Goal: Information Seeking & Learning: Learn about a topic

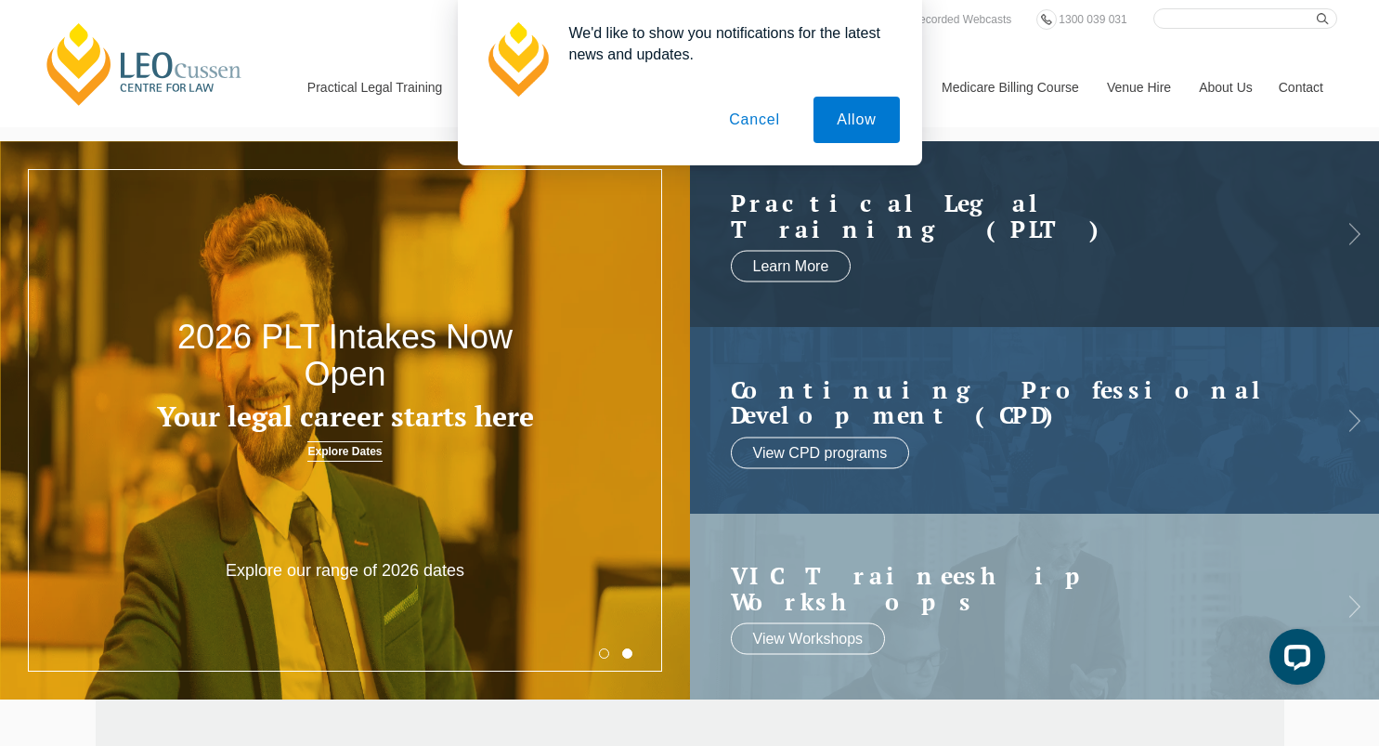
click at [765, 123] on button "Cancel" at bounding box center [755, 120] width 98 height 46
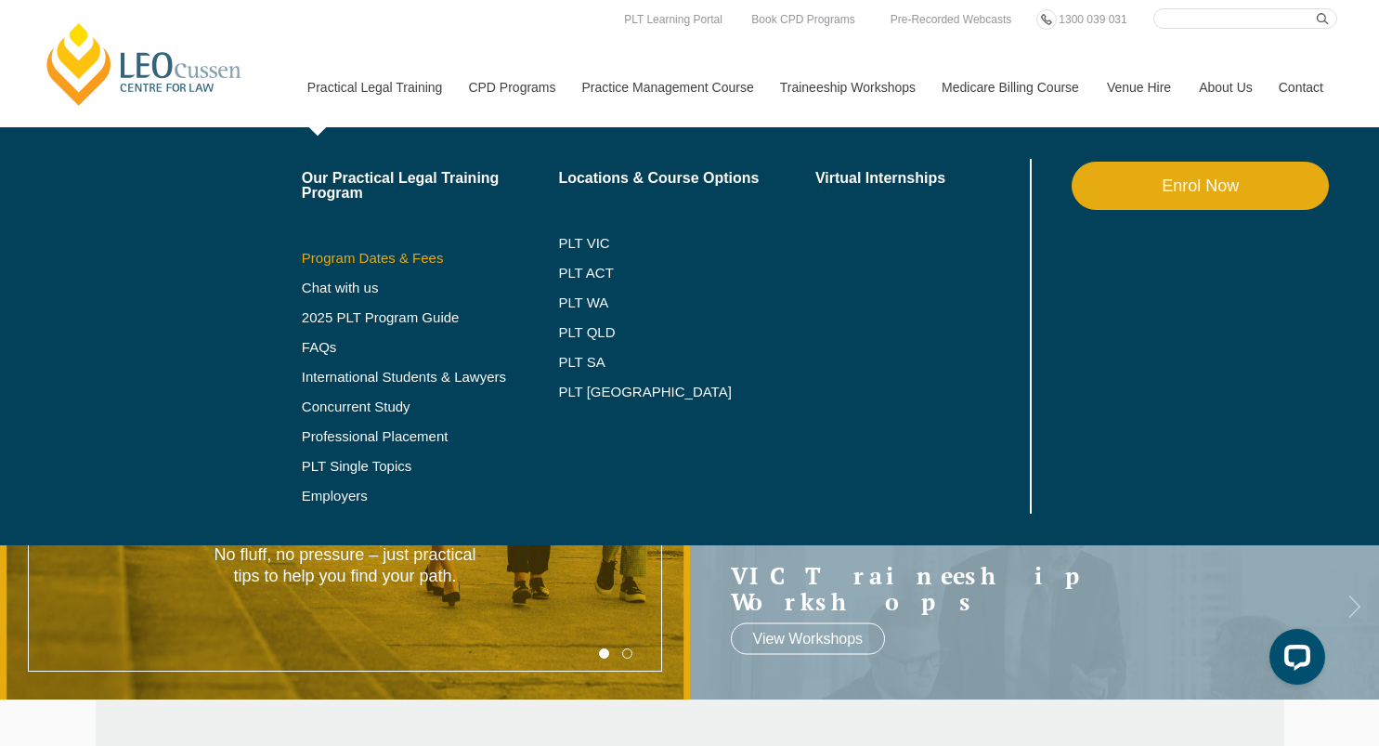
click at [361, 258] on link "Program Dates & Fees" at bounding box center [430, 258] width 257 height 15
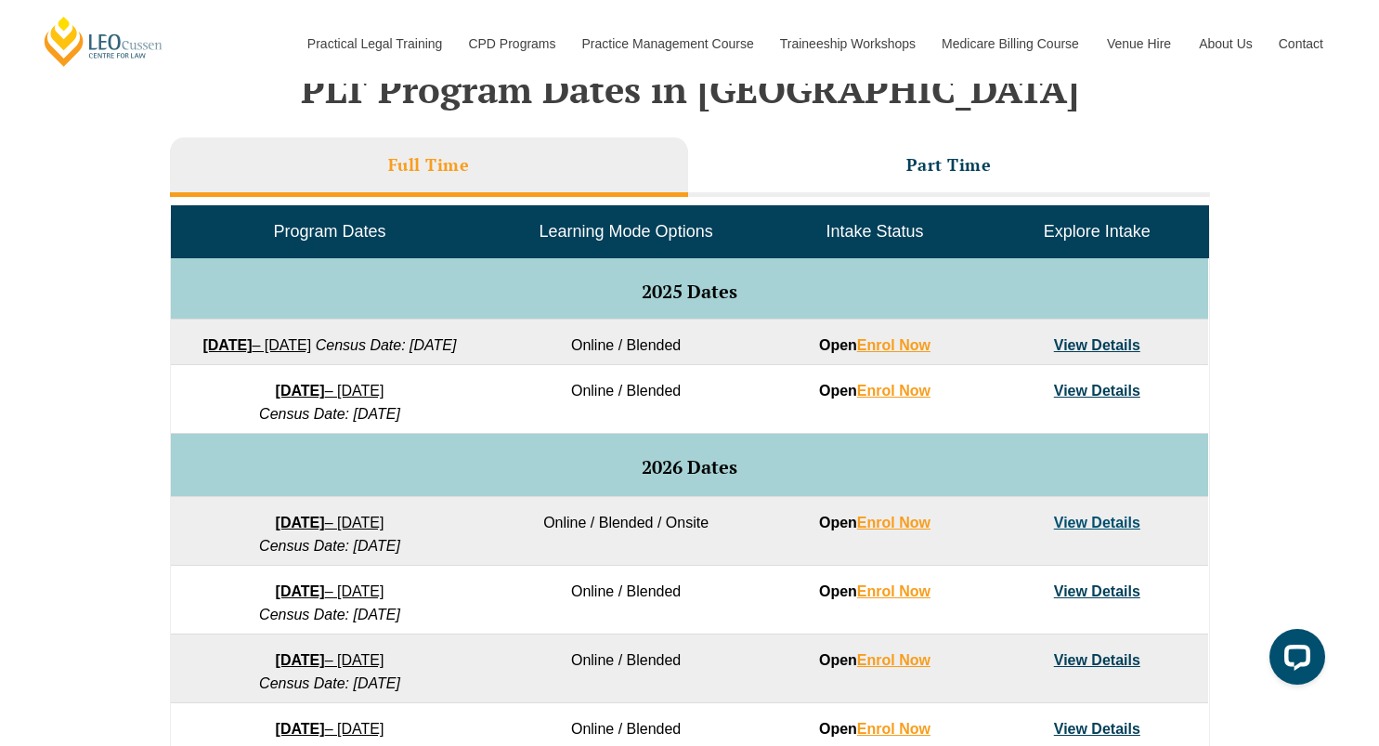
scroll to position [819, 0]
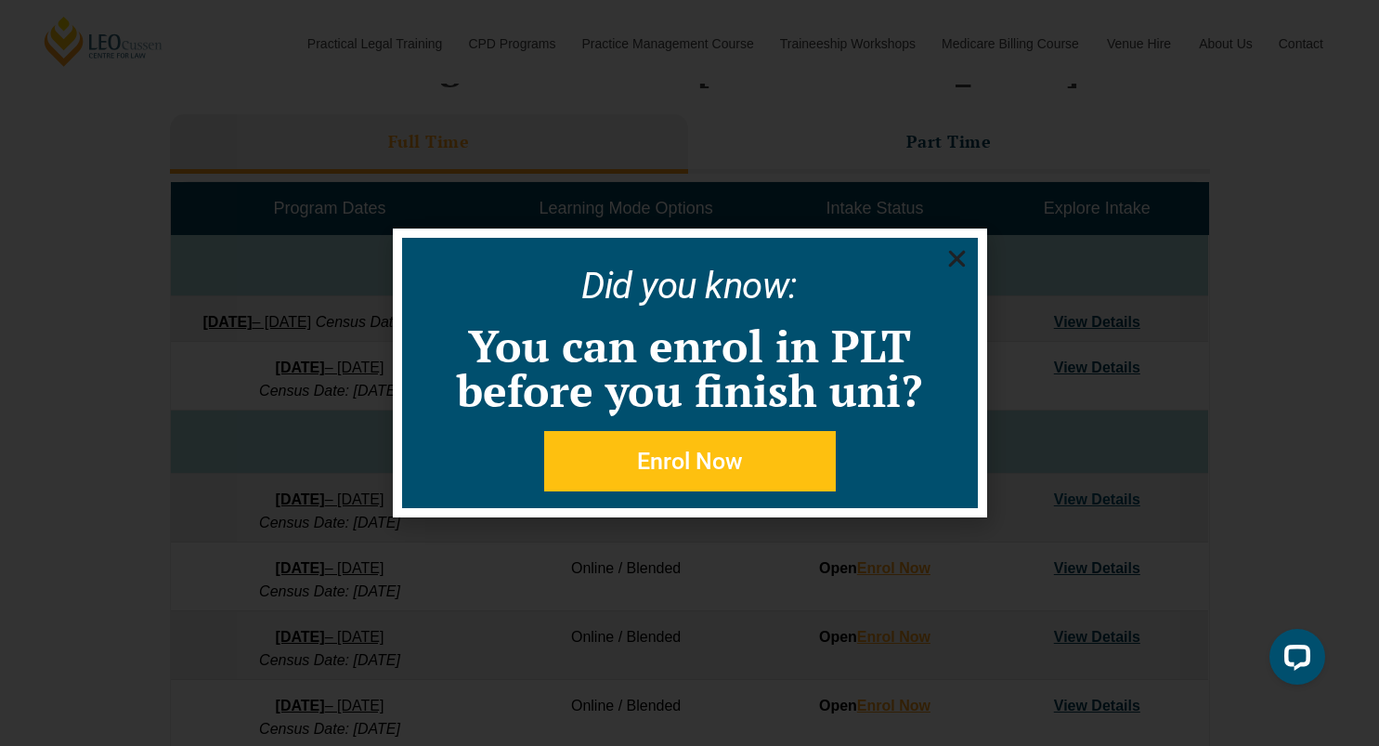
click at [953, 257] on icon "Close" at bounding box center [957, 258] width 23 height 23
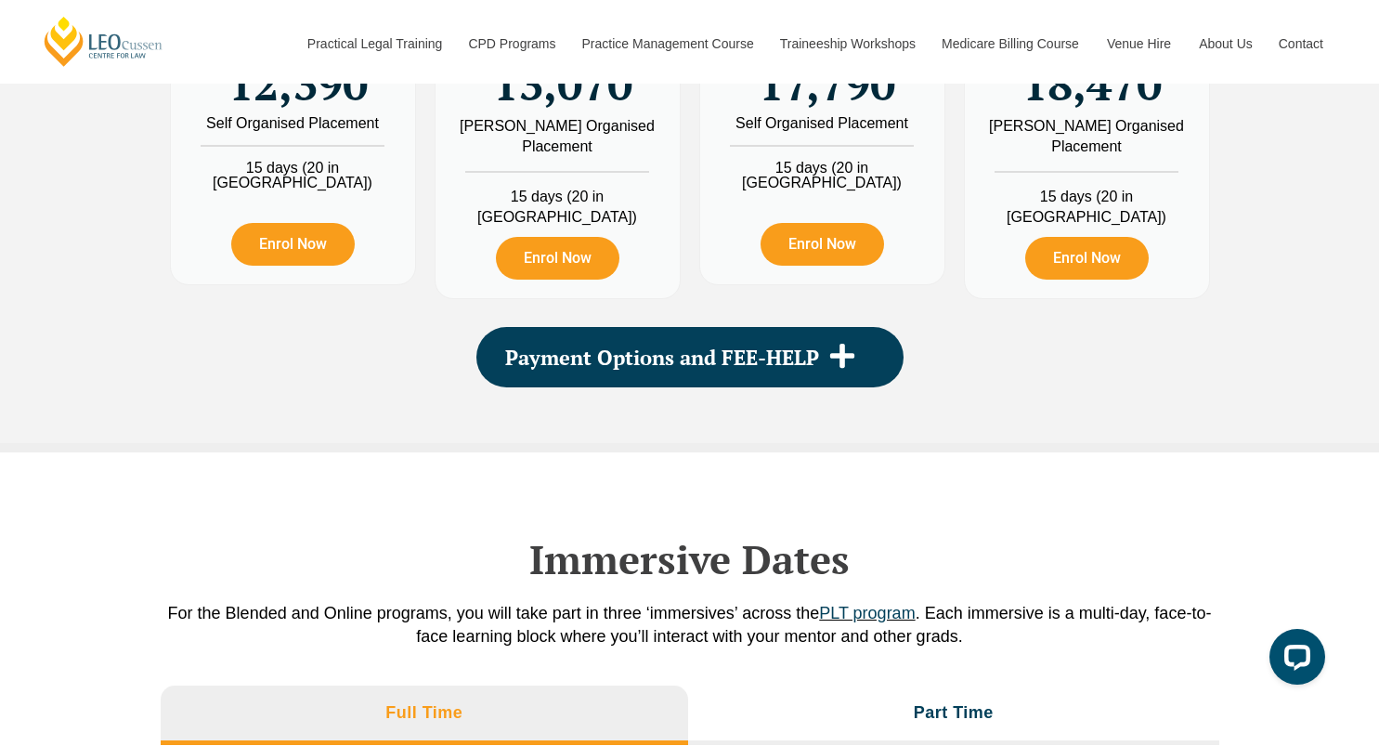
scroll to position [2369, 0]
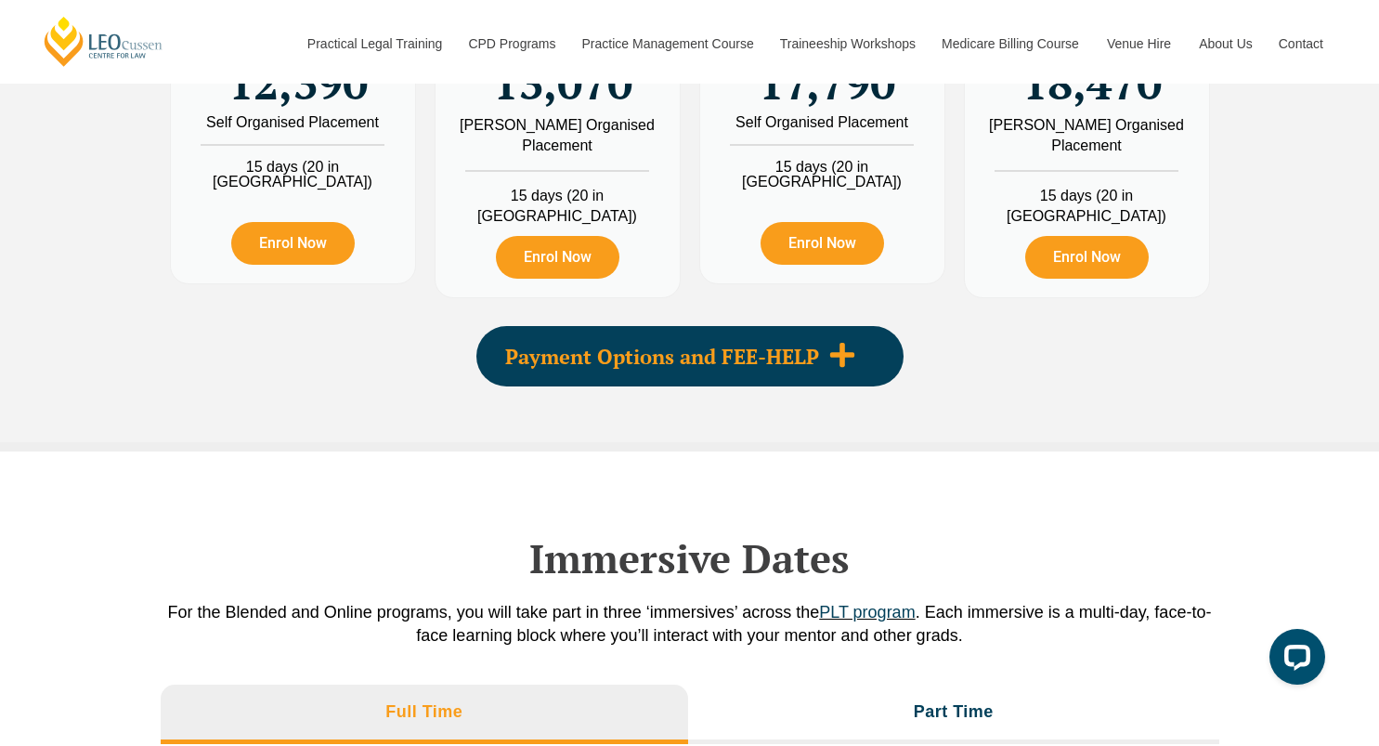
click at [847, 363] on div "Payment Options and FEE-HELP" at bounding box center [690, 356] width 427 height 60
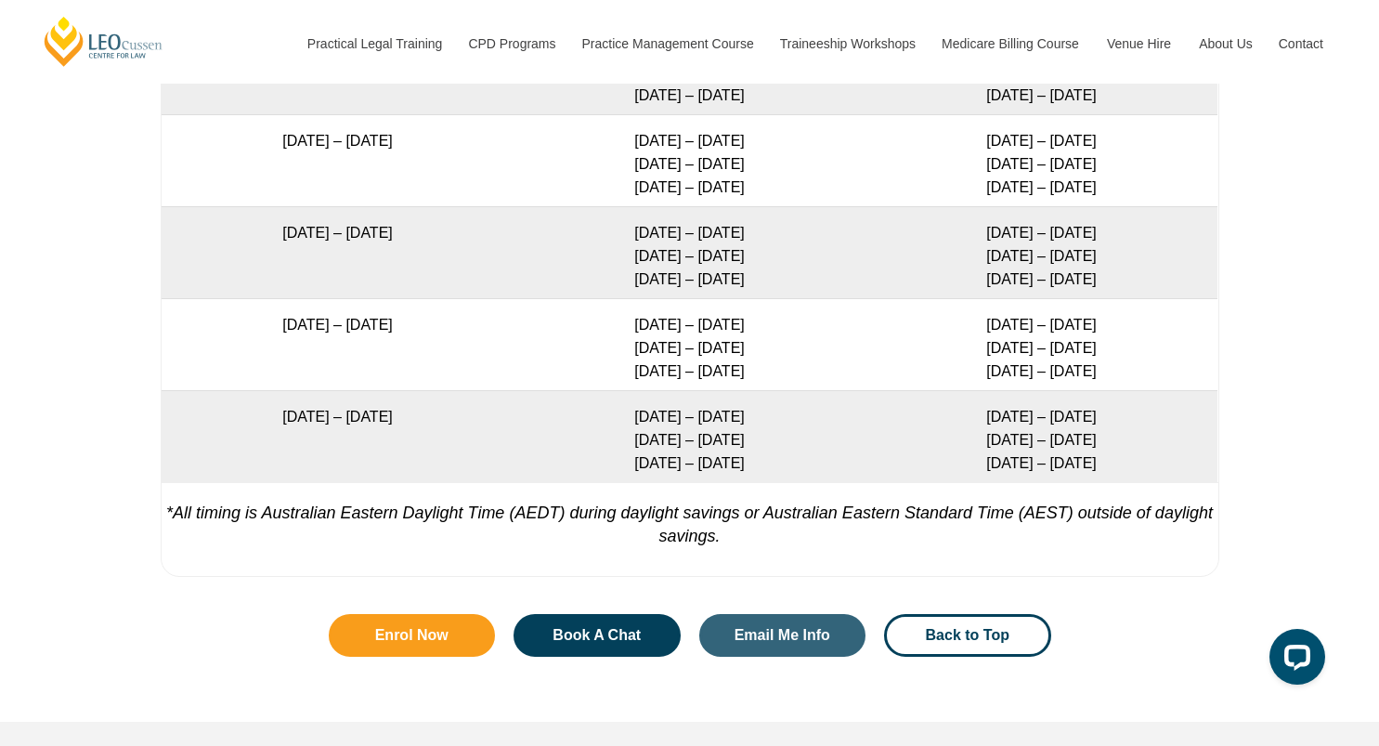
scroll to position [4207, 0]
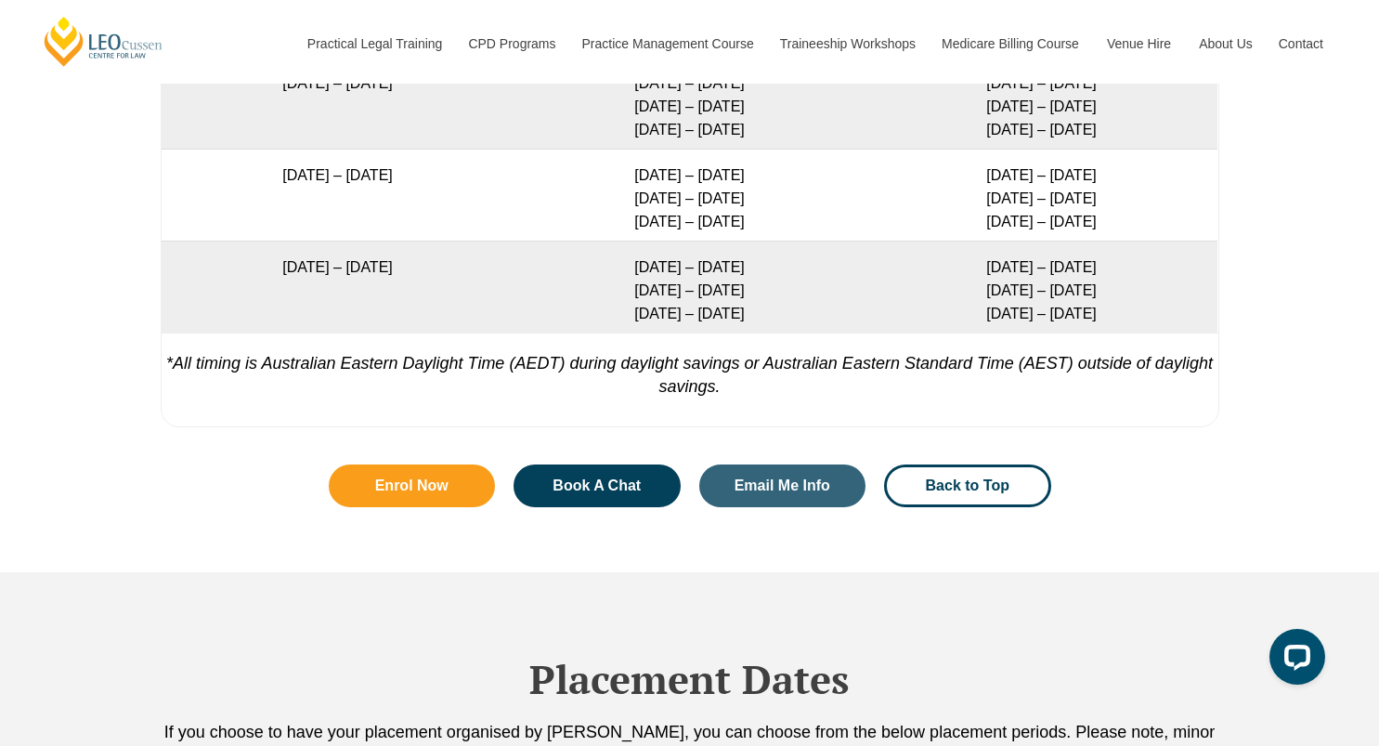
click at [847, 363] on p "*All timing is Australian Eastern Daylight Time (AEDT) during daylight savings …" at bounding box center [690, 366] width 1057 height 66
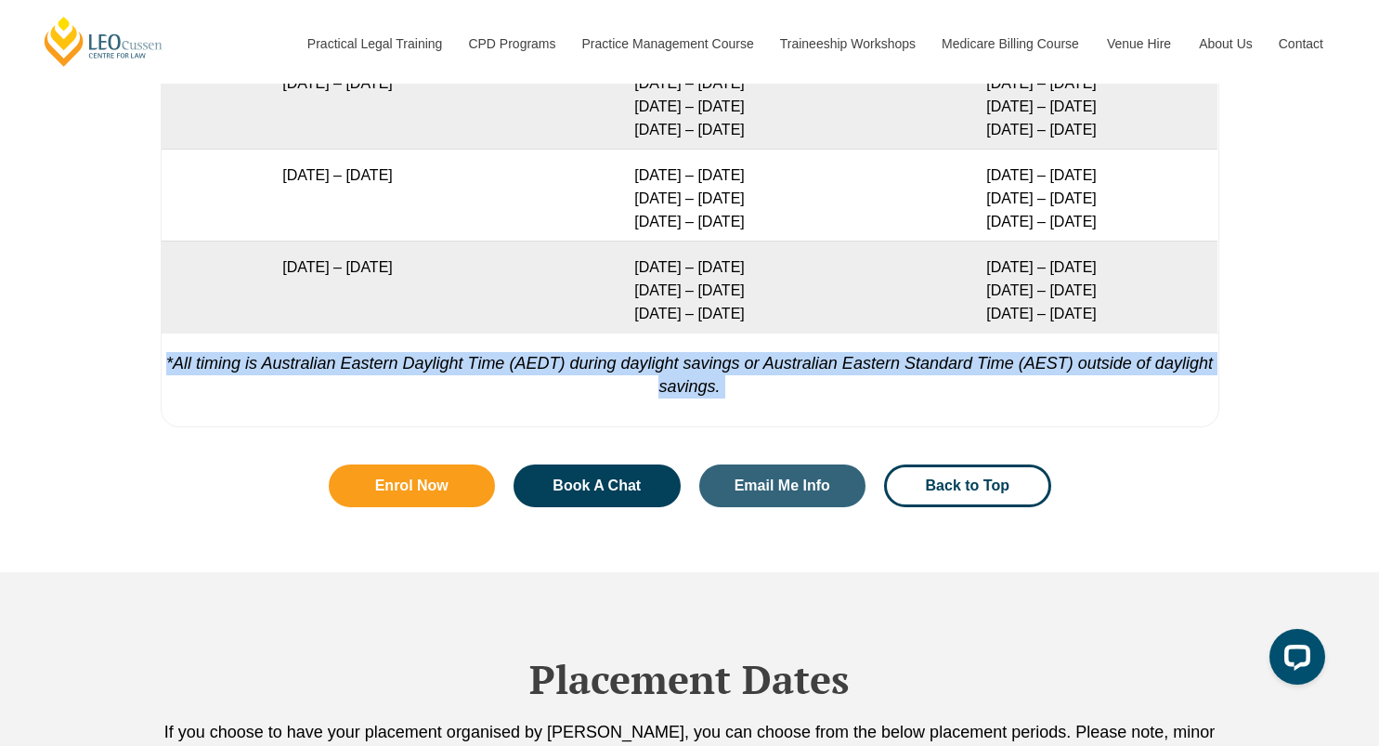
click at [847, 363] on p "*All timing is Australian Eastern Daylight Time (AEDT) during daylight savings …" at bounding box center [690, 366] width 1057 height 66
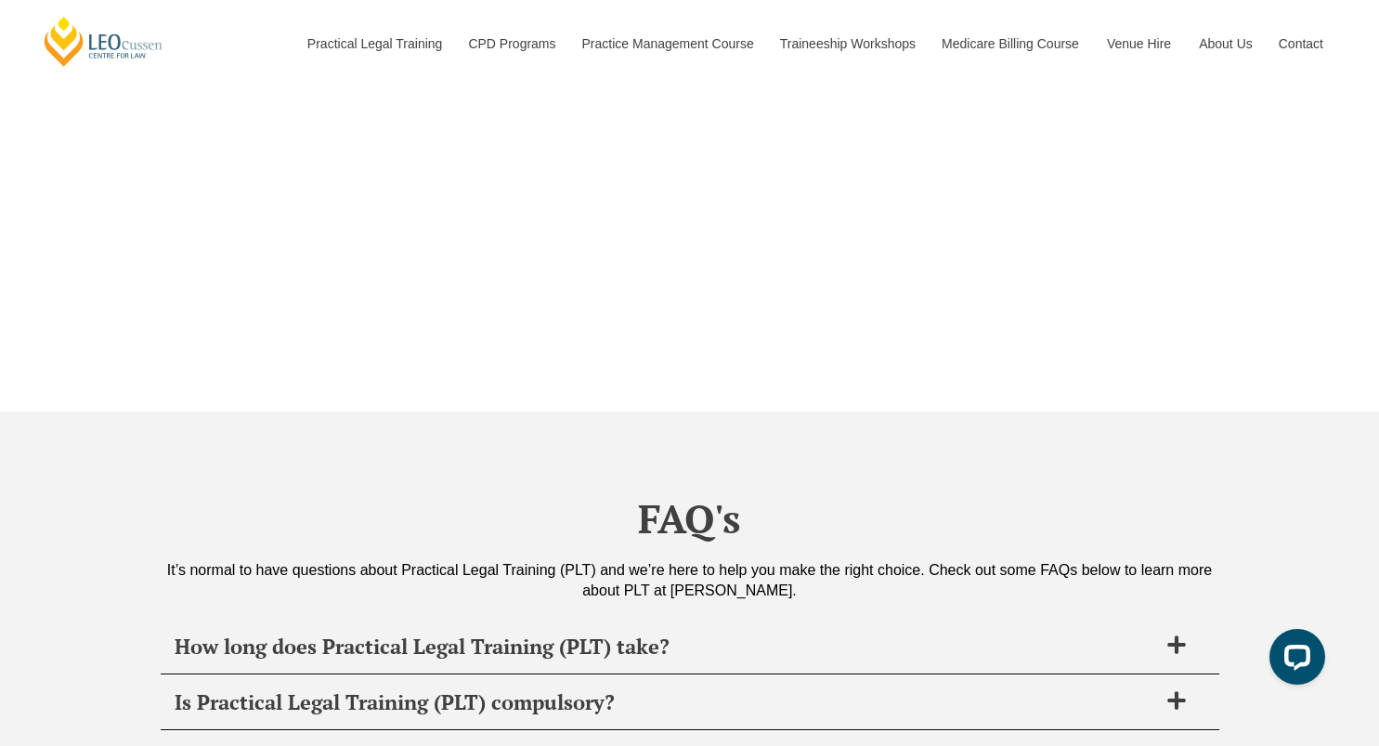
scroll to position [6944, 0]
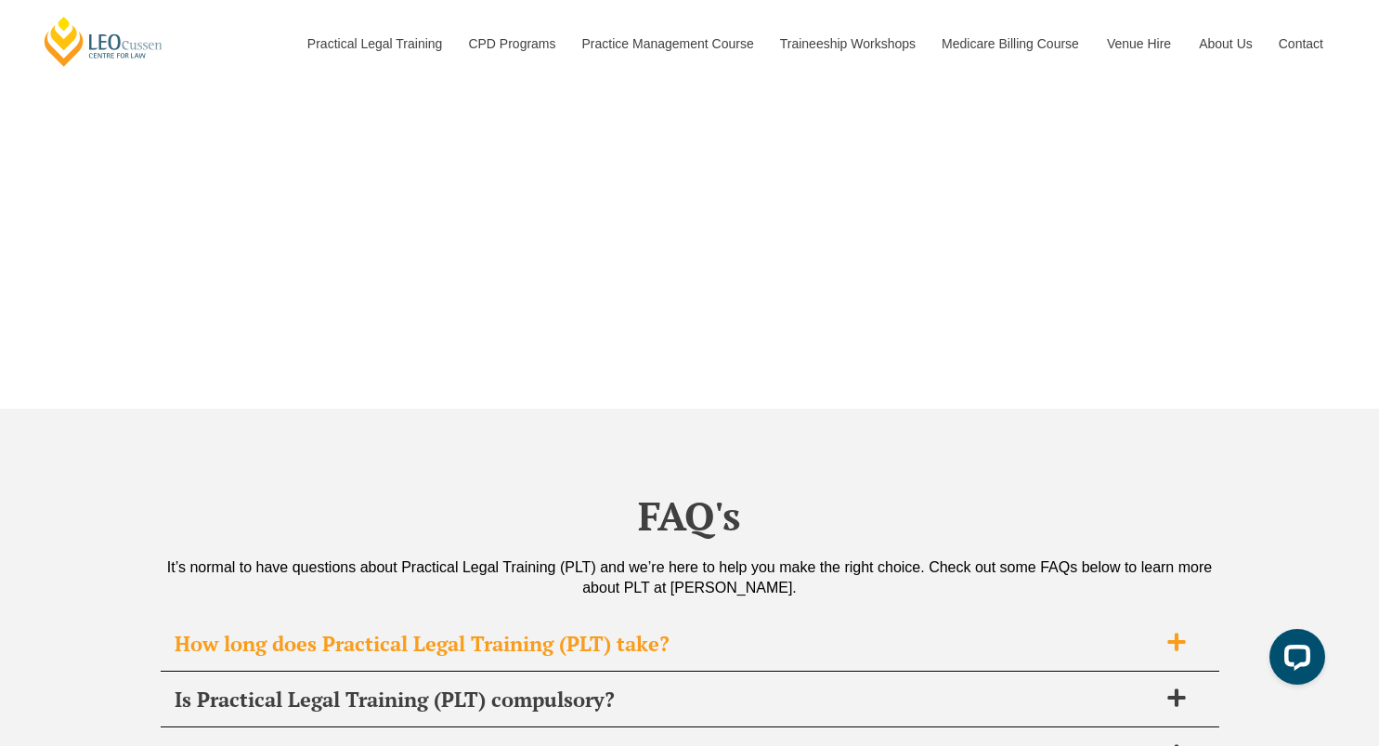
click at [790, 631] on span "How long does Practical Legal Training (PLT) take?" at bounding box center [666, 644] width 983 height 26
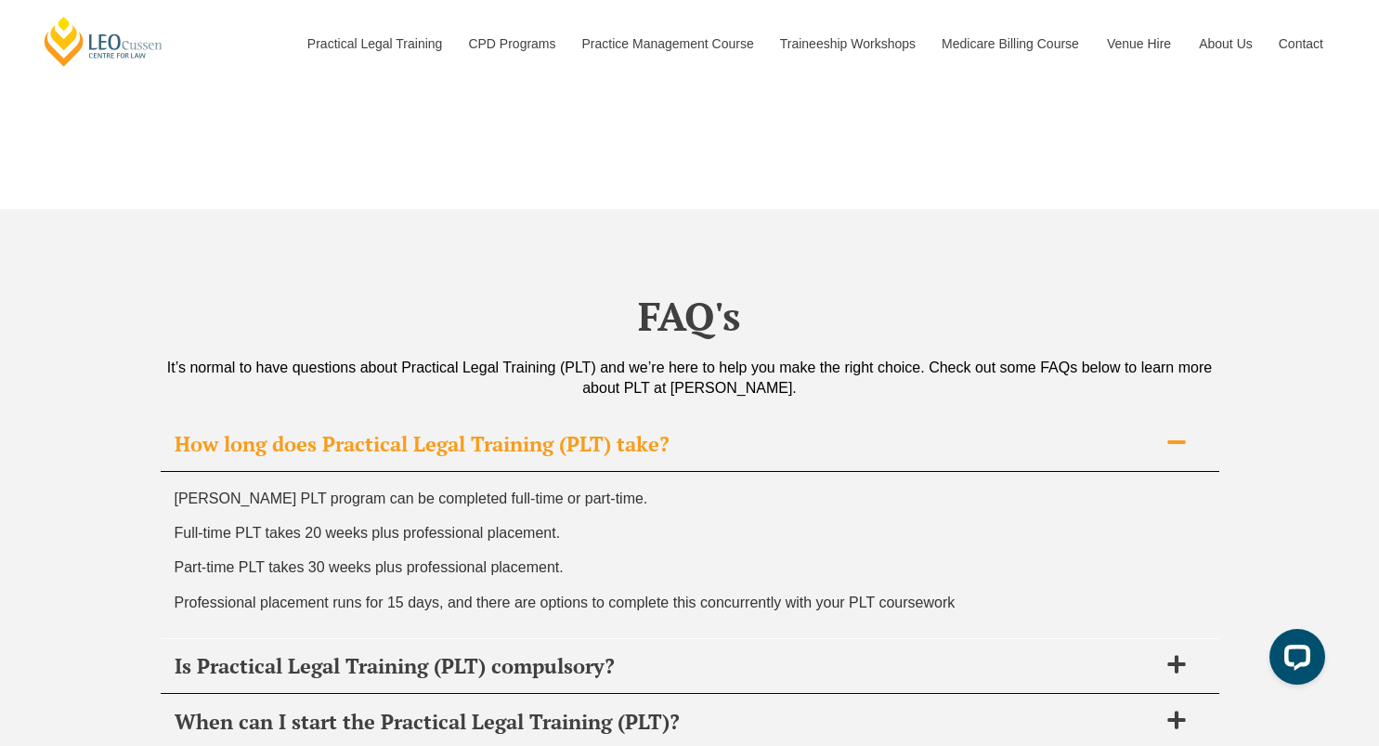
scroll to position [7145, 0]
click at [790, 638] on div "Is Practical Legal Training (PLT) compulsory?" at bounding box center [690, 665] width 1059 height 55
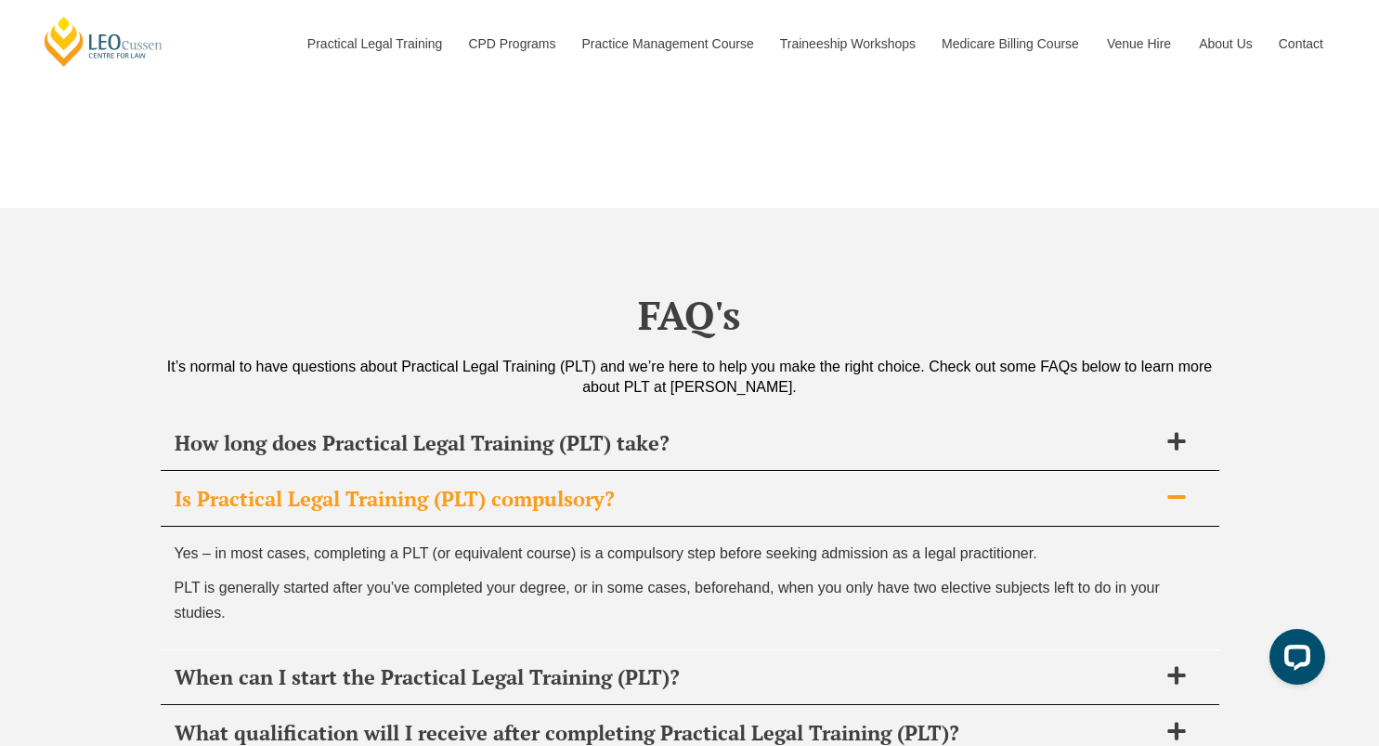
click at [733, 486] on span "Is Practical Legal Training (PLT) compulsory?" at bounding box center [666, 499] width 983 height 26
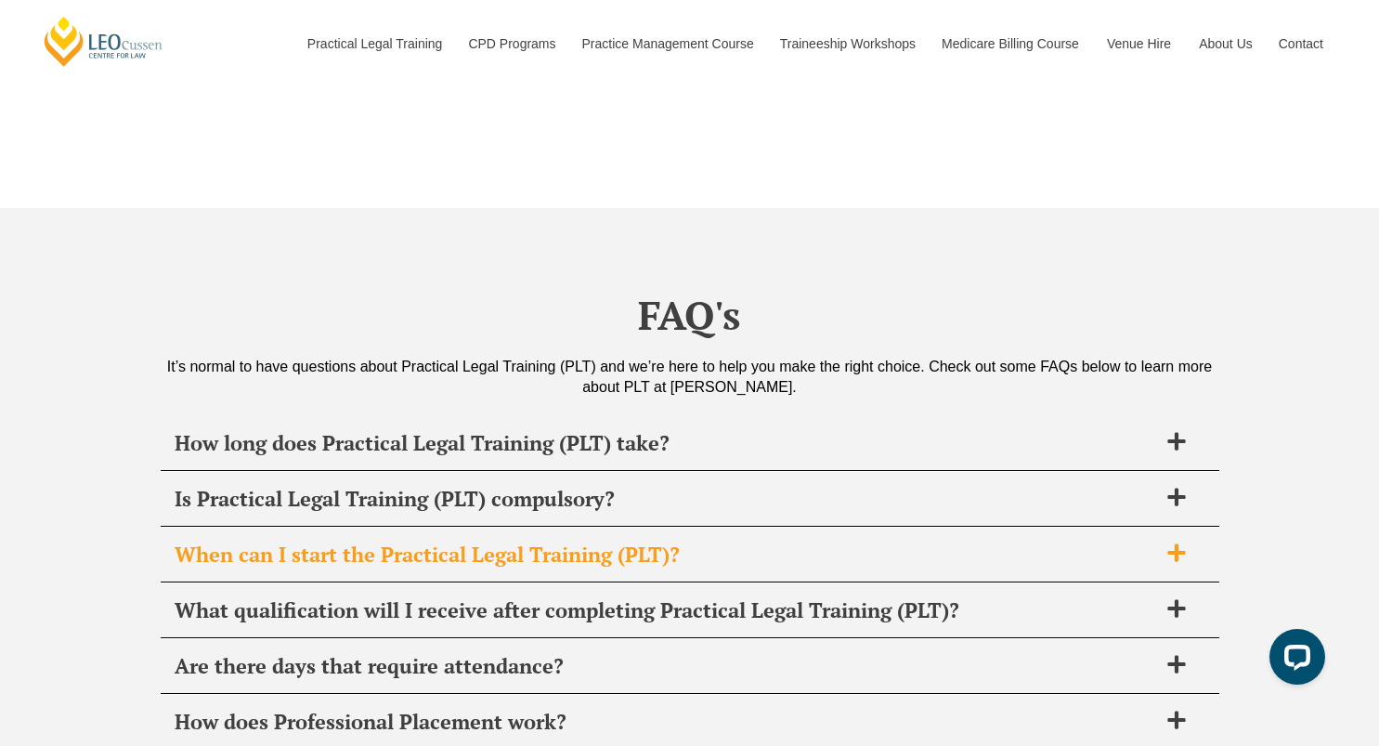
click at [733, 548] on span "When can I start the Practical Legal Training (PLT)?" at bounding box center [666, 555] width 983 height 26
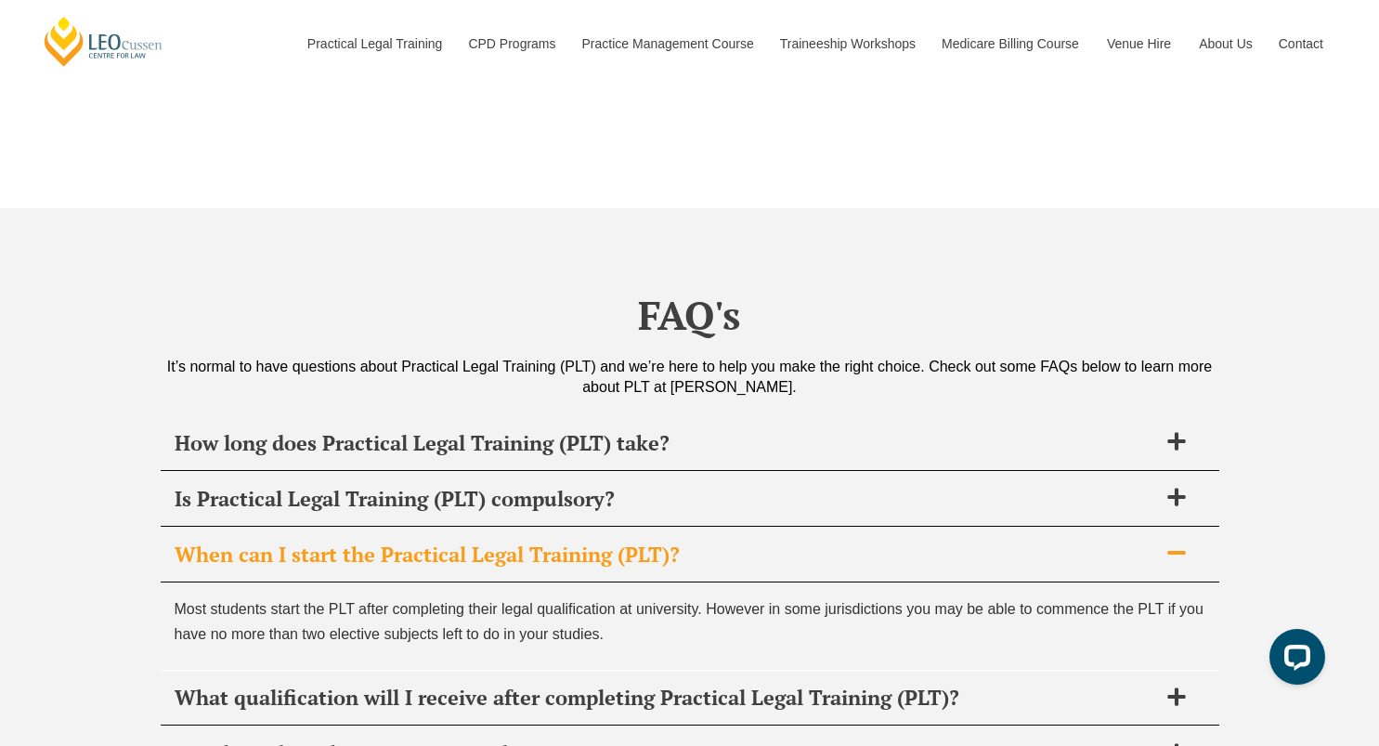
click at [733, 548] on span "When can I start the Practical Legal Training (PLT)?" at bounding box center [666, 555] width 983 height 26
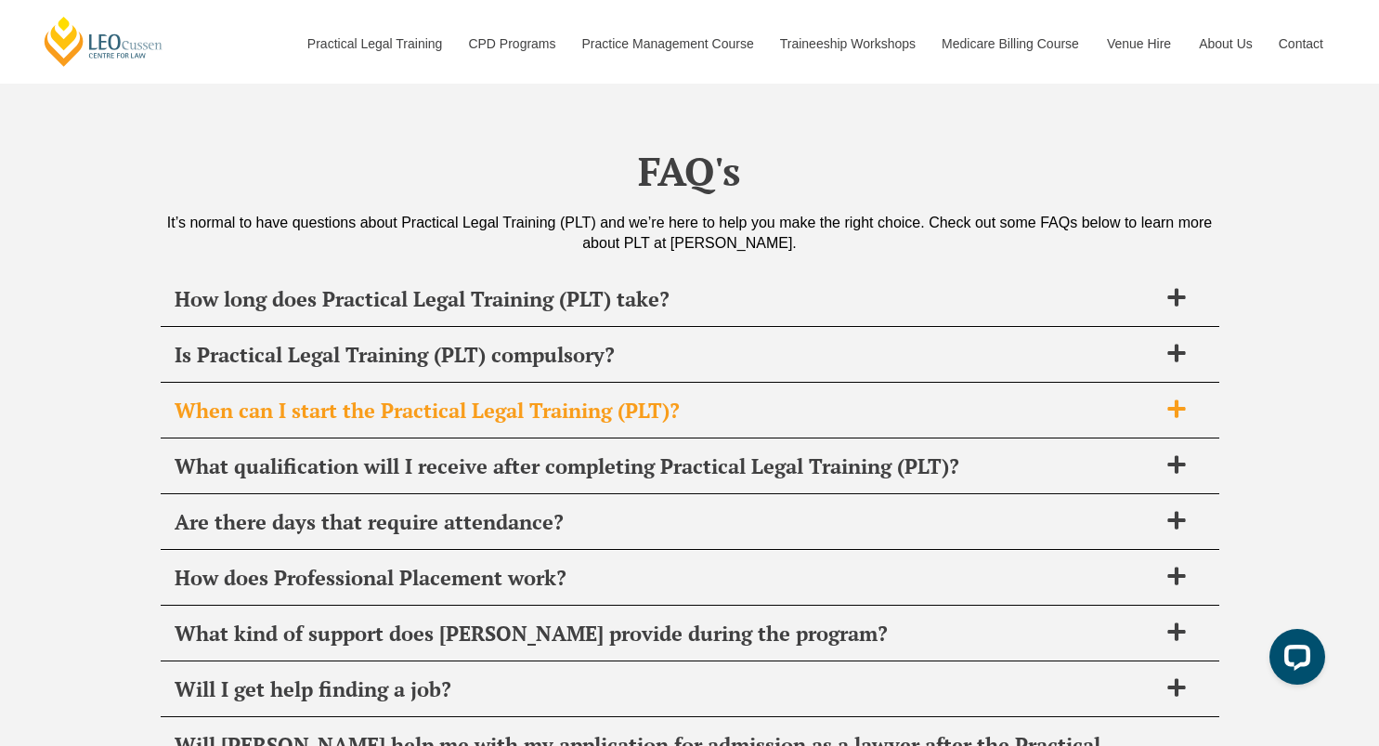
scroll to position [7290, 0]
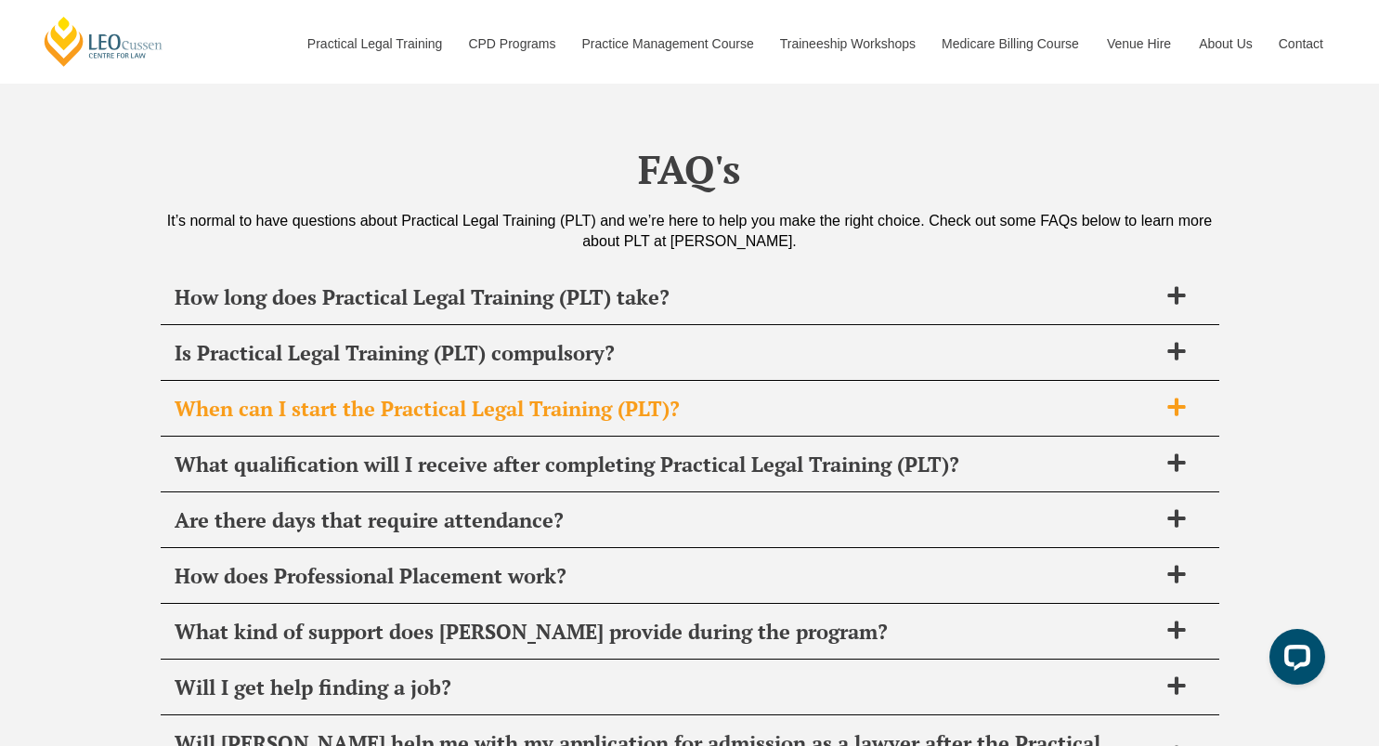
click at [733, 563] on span "How does Professional Placement work?" at bounding box center [666, 576] width 983 height 26
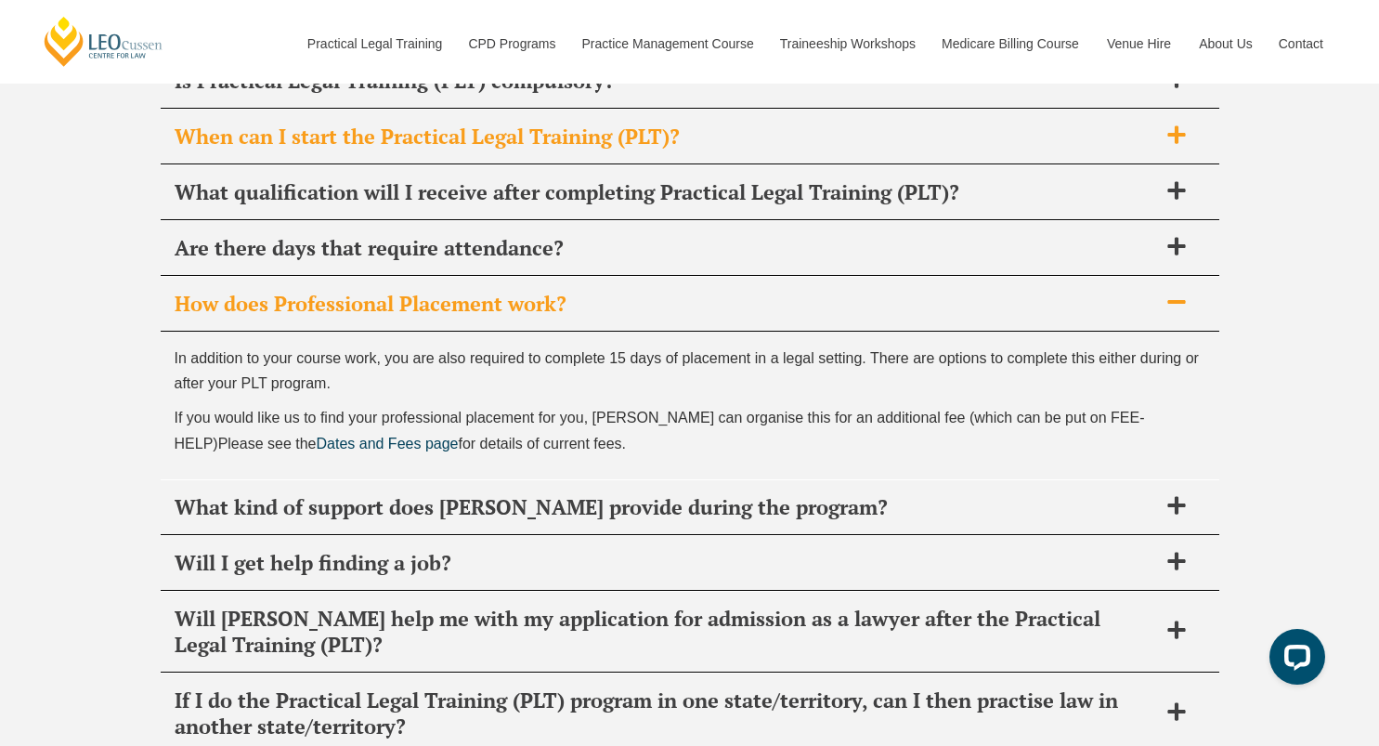
scroll to position [7607, 0]
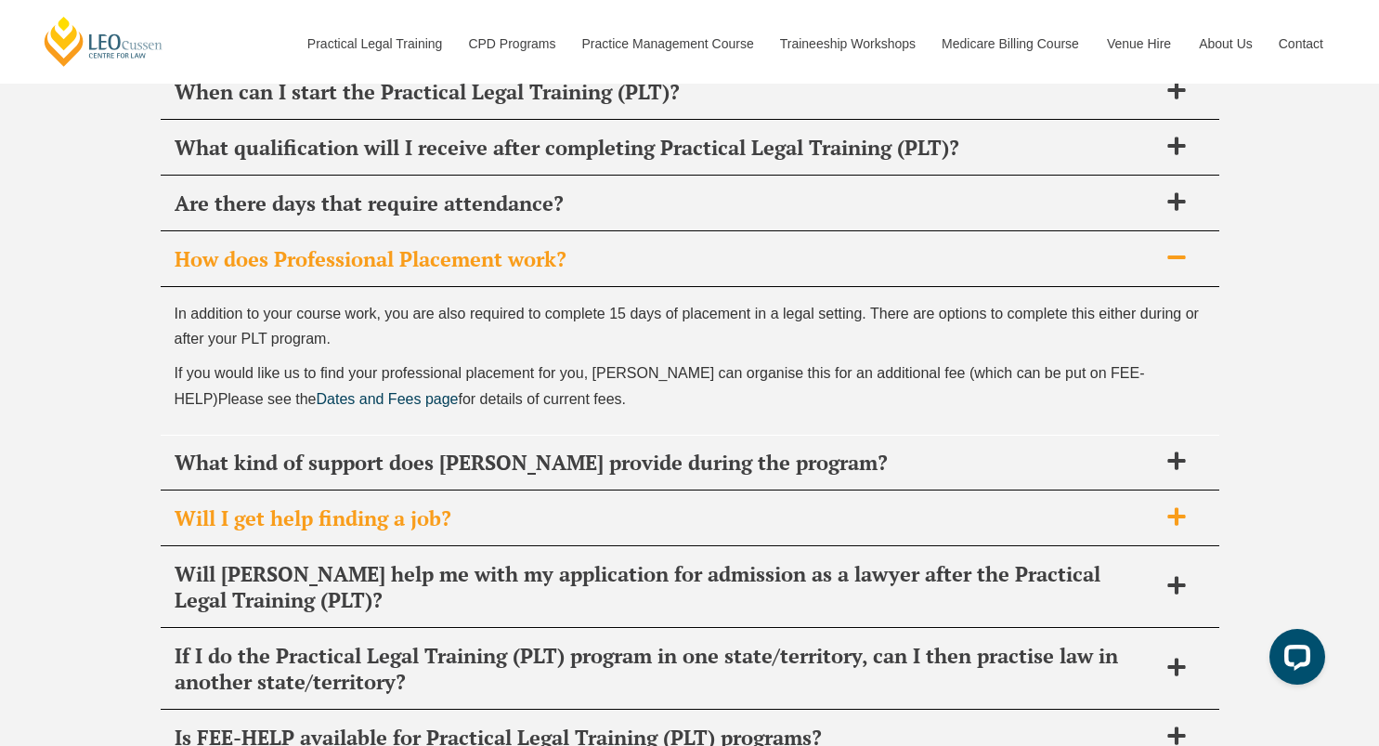
click at [715, 491] on div "Will I get help finding a job?" at bounding box center [690, 518] width 1059 height 55
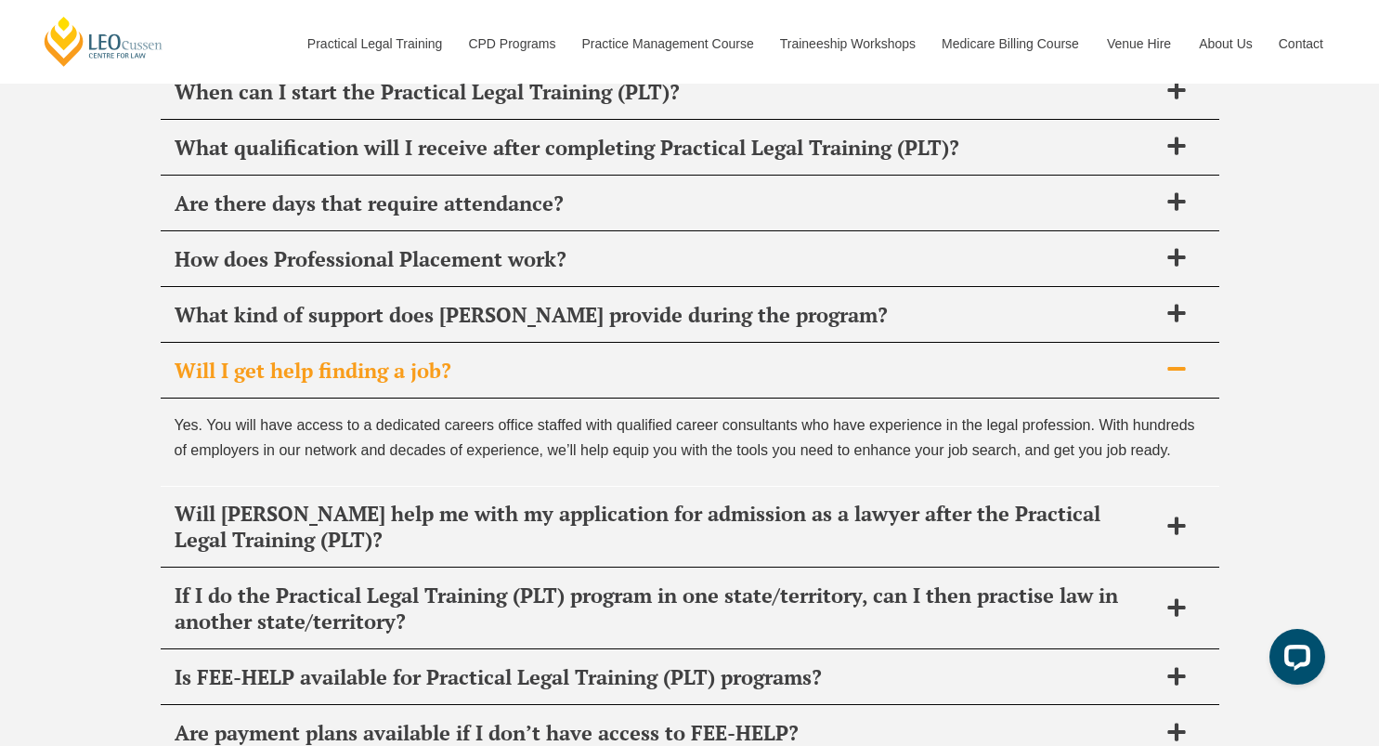
click at [676, 358] on span "Will I get help finding a job?" at bounding box center [666, 371] width 983 height 26
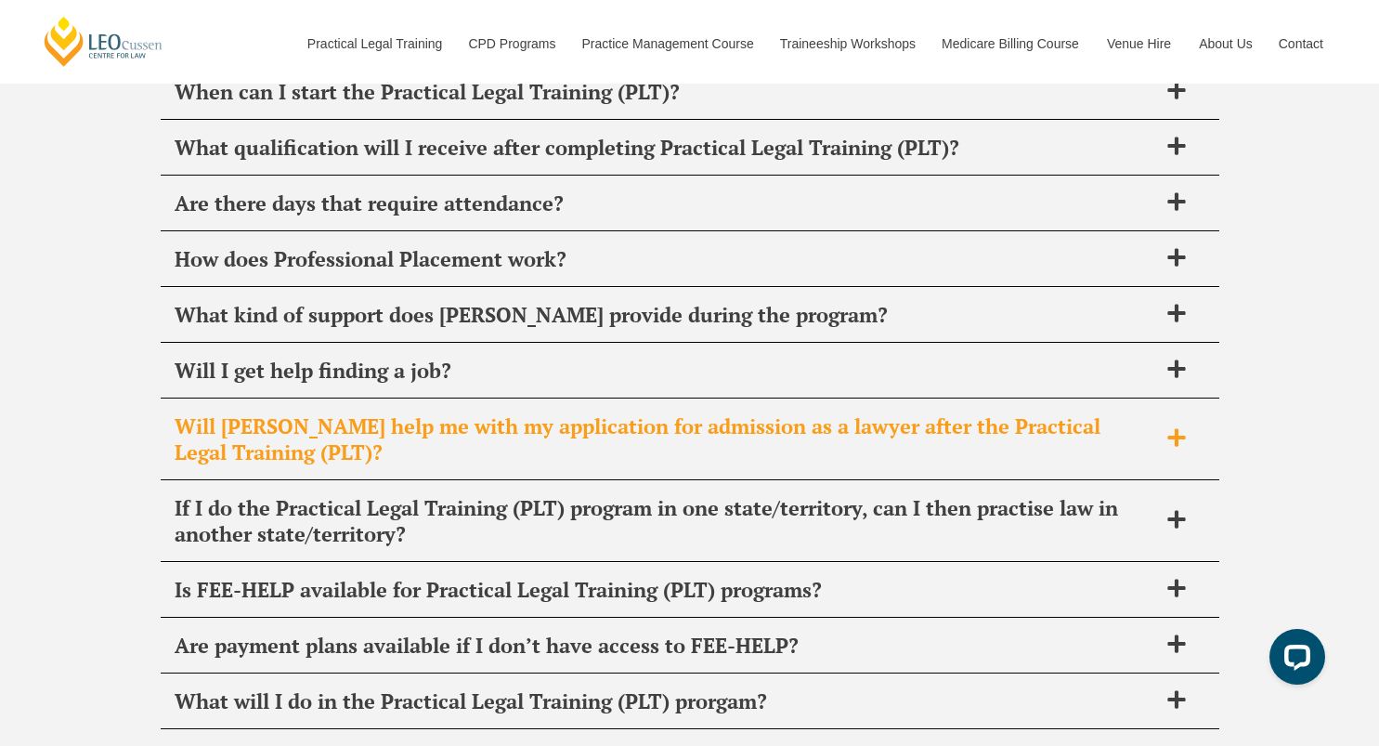
click at [680, 425] on span "Will Leo Cussen help me with my application for admission as a lawyer after the…" at bounding box center [666, 439] width 983 height 52
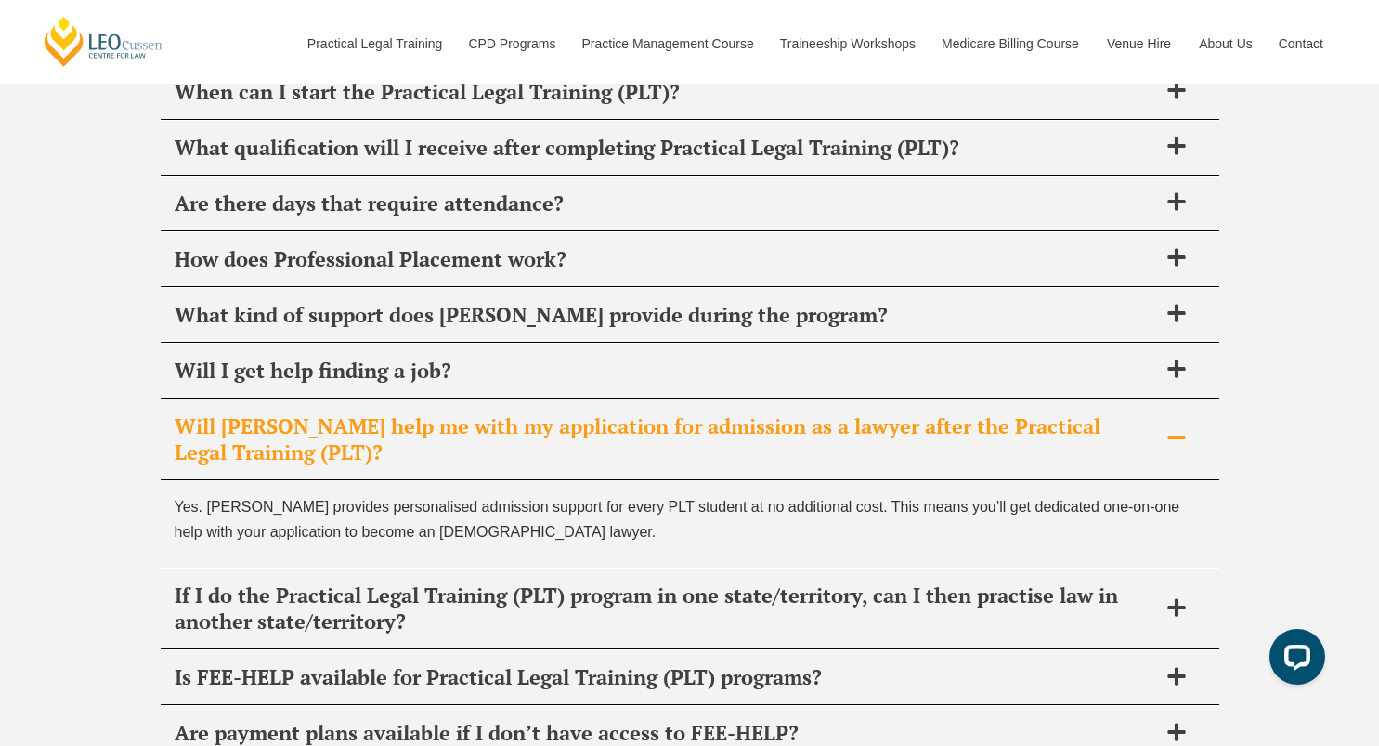
click at [680, 425] on span "Will Leo Cussen help me with my application for admission as a lawyer after the…" at bounding box center [666, 439] width 983 height 52
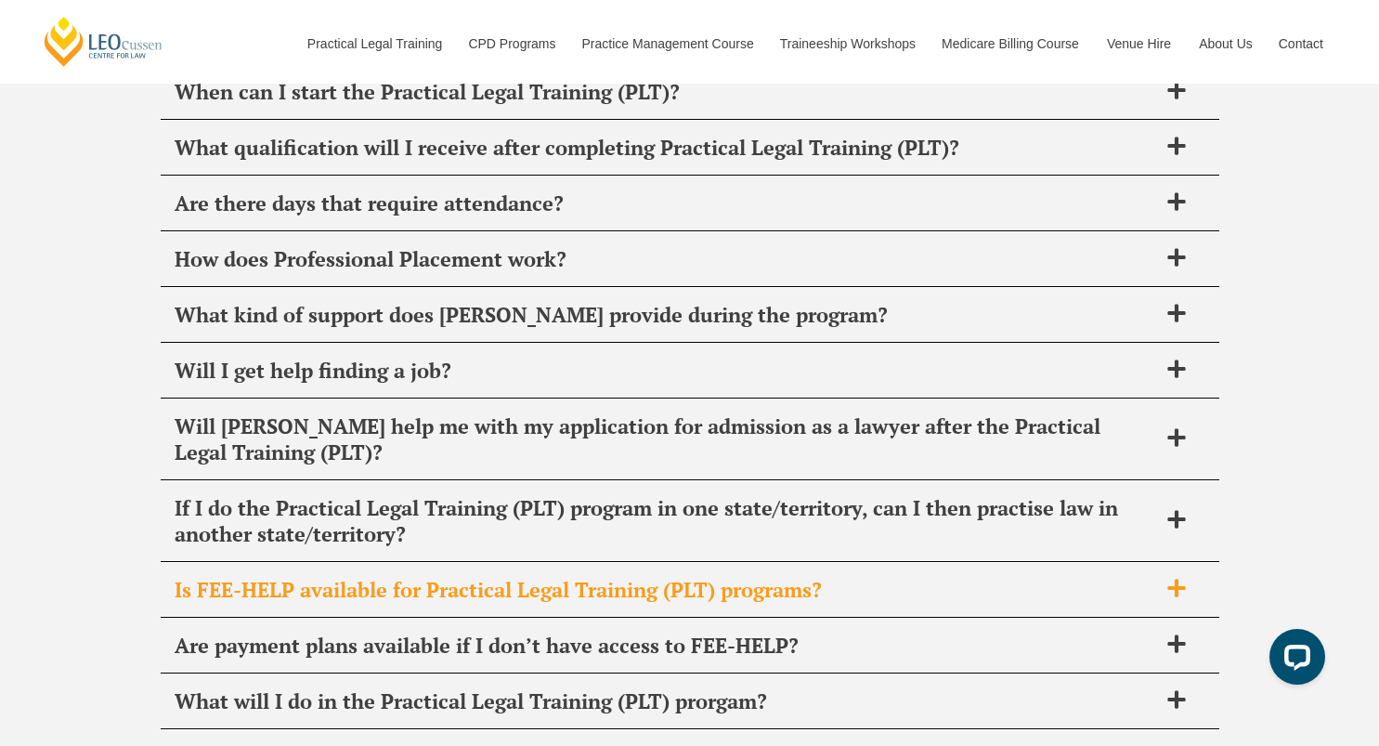
click at [693, 582] on span "Is FEE-HELP available for Practical Legal Training (PLT) programs?" at bounding box center [666, 590] width 983 height 26
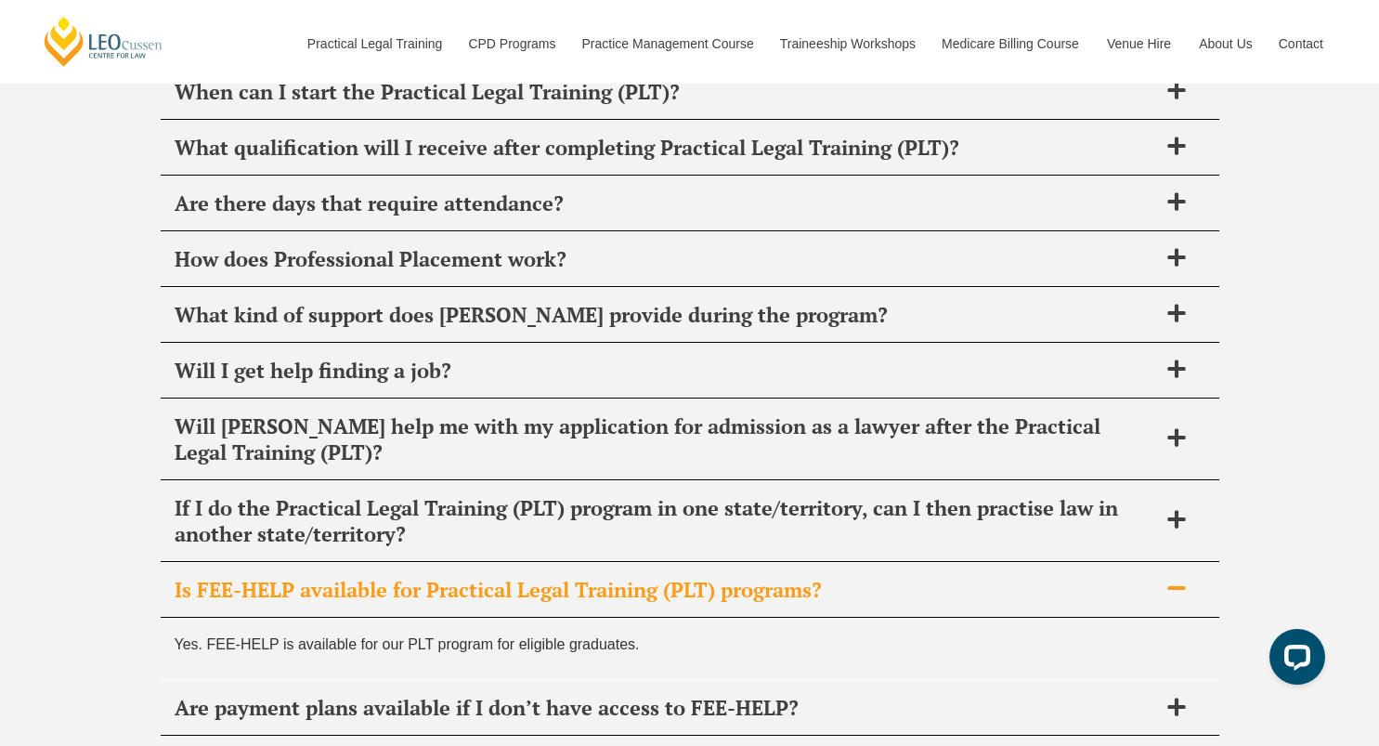
click at [693, 582] on span "Is FEE-HELP available for Practical Legal Training (PLT) programs?" at bounding box center [666, 590] width 983 height 26
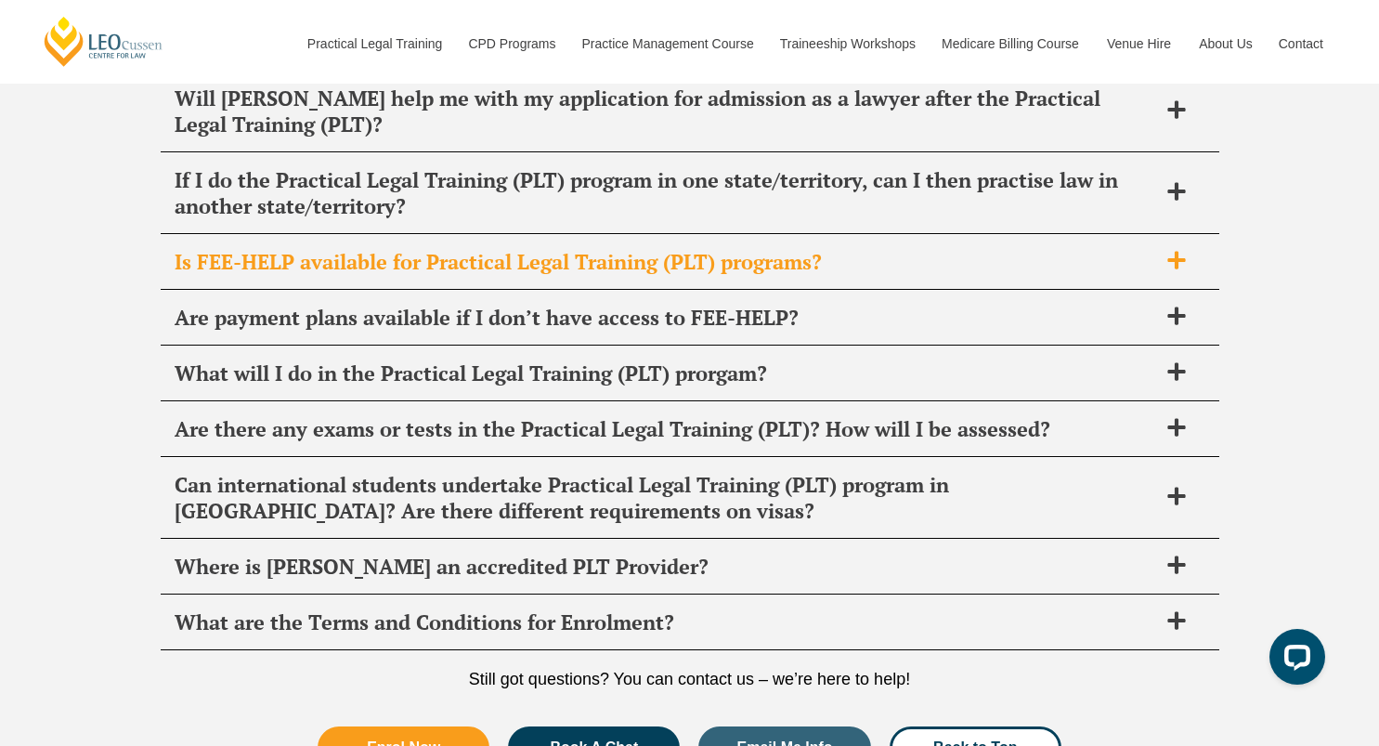
scroll to position [7947, 0]
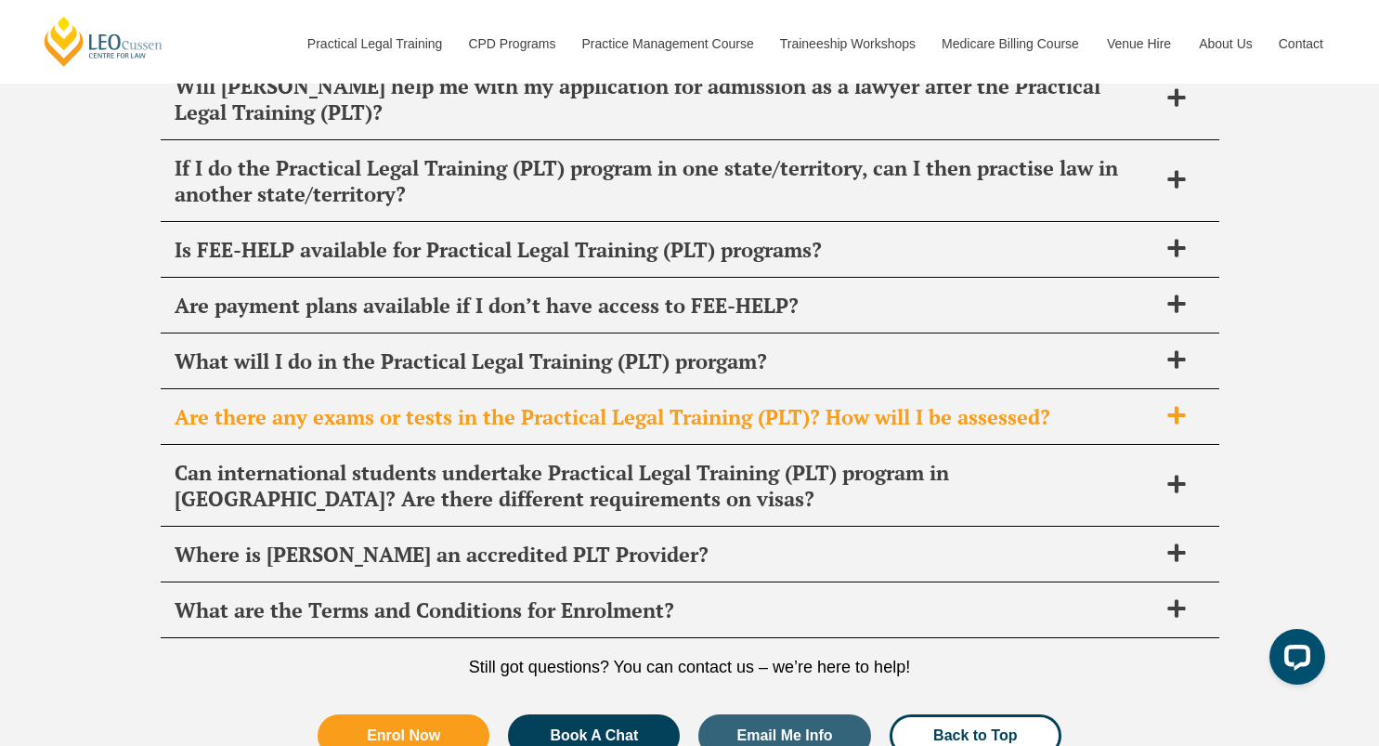
click at [661, 411] on span "Are there any exams or tests in the Practical Legal Training (PLT)? How will I …" at bounding box center [666, 417] width 983 height 26
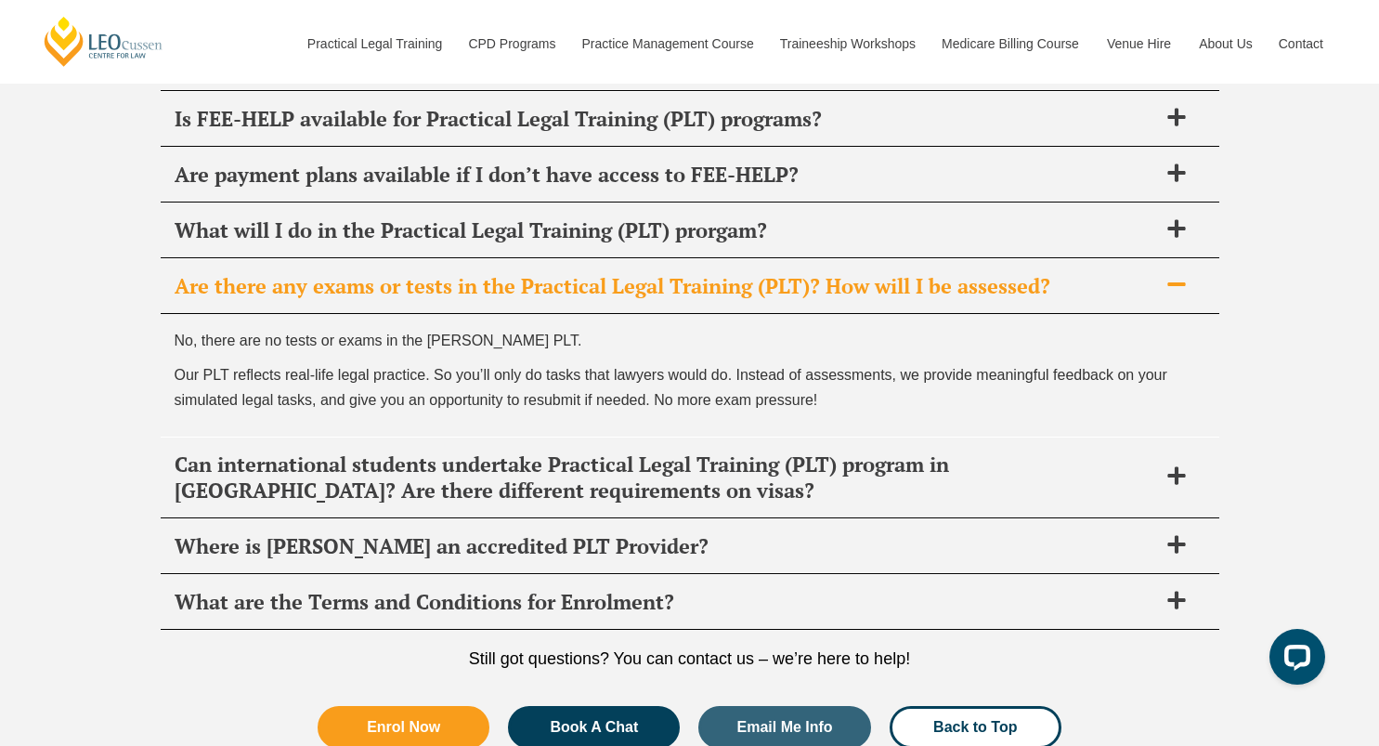
scroll to position [8079, 0]
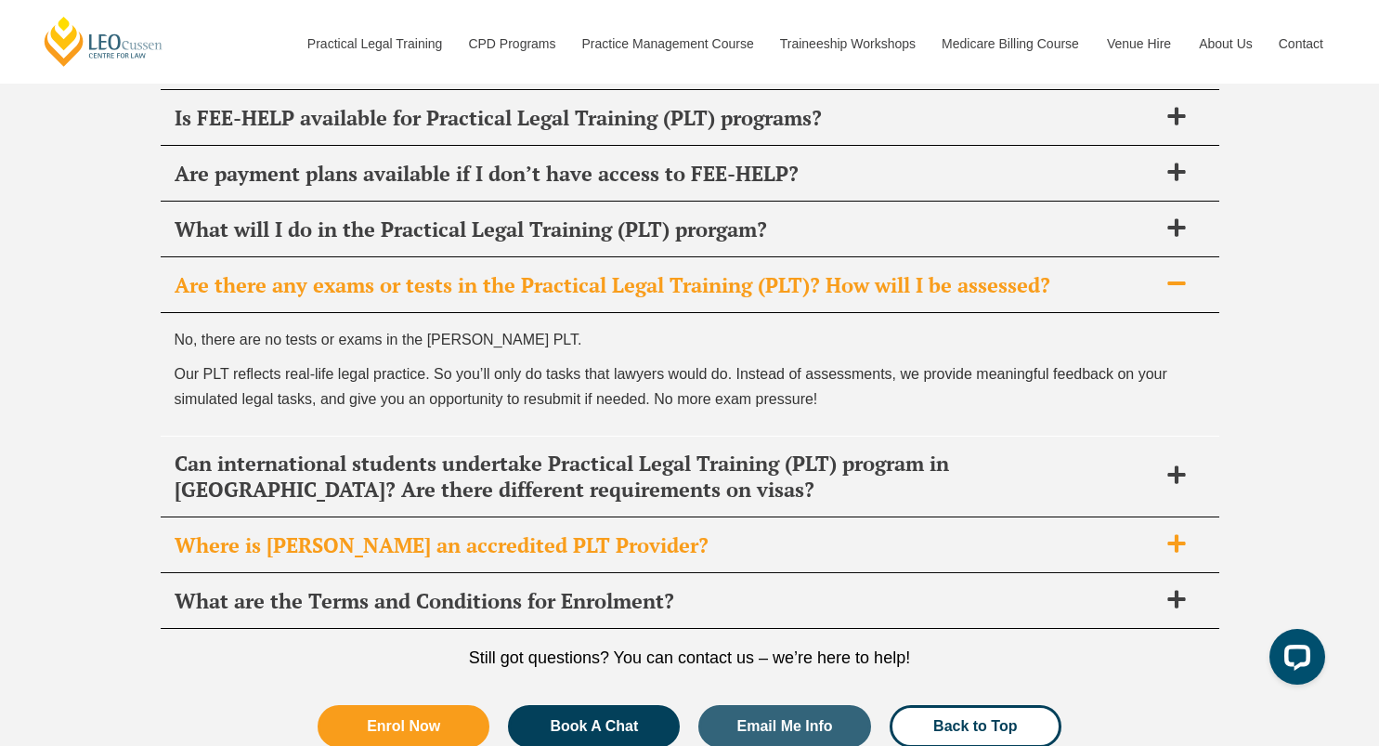
click at [716, 537] on span "Where is Leo Cussen an accredited PLT Provider?" at bounding box center [666, 545] width 983 height 26
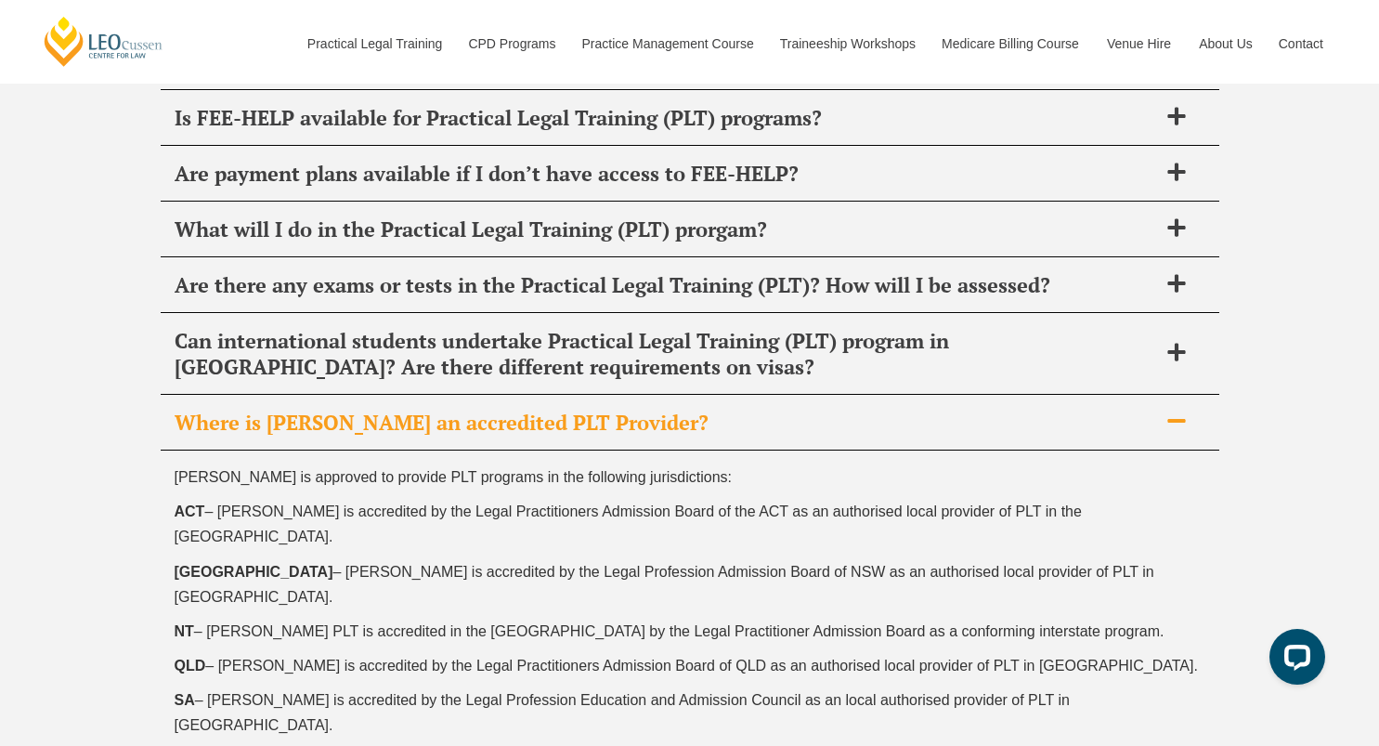
click at [755, 410] on span "Where is Leo Cussen an accredited PLT Provider?" at bounding box center [666, 423] width 983 height 26
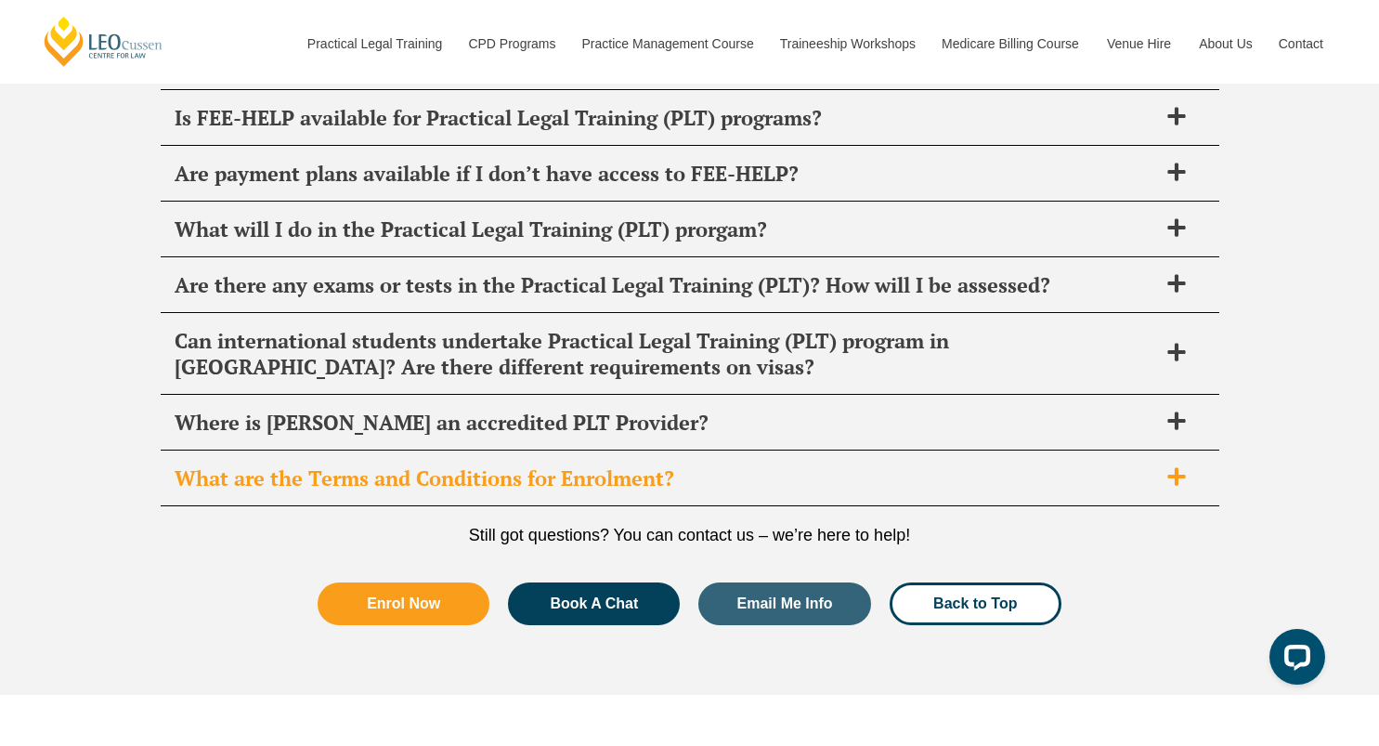
click at [767, 451] on div "What are the Terms and Conditions for Enrolment?" at bounding box center [690, 478] width 1059 height 55
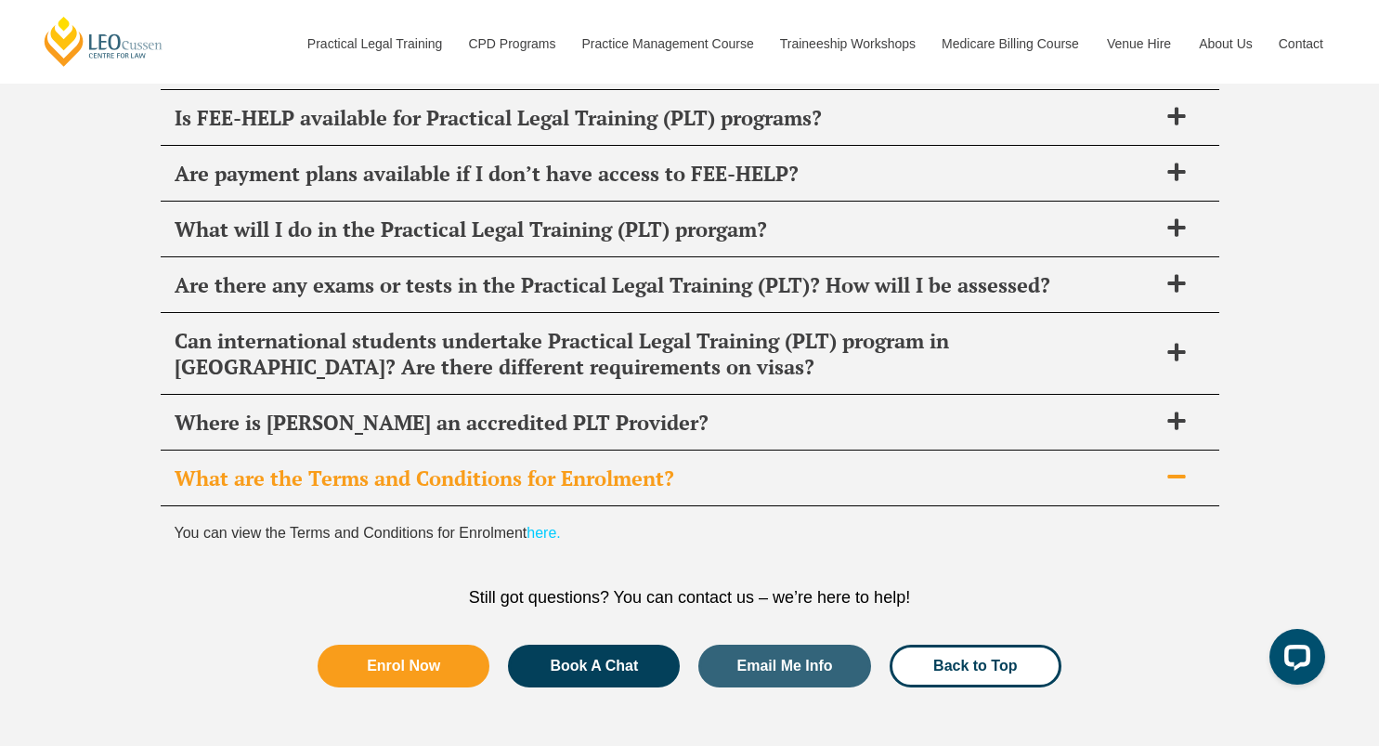
click at [767, 451] on div "What are the Terms and Conditions for Enrolment?" at bounding box center [690, 478] width 1059 height 55
